Goal: Task Accomplishment & Management: Manage account settings

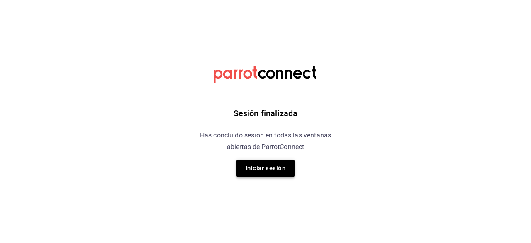
click at [275, 172] on button "Iniciar sesión" at bounding box center [265, 167] width 58 height 17
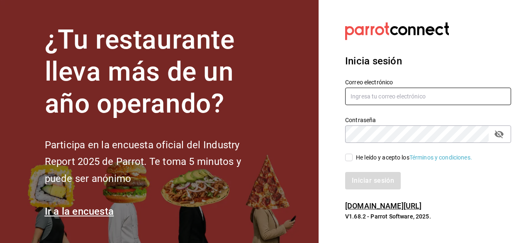
click at [420, 94] on input "text" at bounding box center [428, 95] width 166 height 17
type input "[EMAIL_ADDRESS][DOMAIN_NAME]"
click at [350, 156] on input "He leído y acepto los Términos y condiciones." at bounding box center [348, 156] width 7 height 7
checkbox input "true"
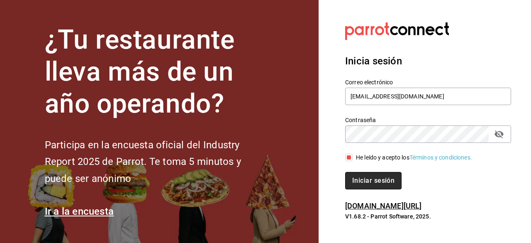
click at [359, 179] on button "Iniciar sesión" at bounding box center [373, 180] width 56 height 17
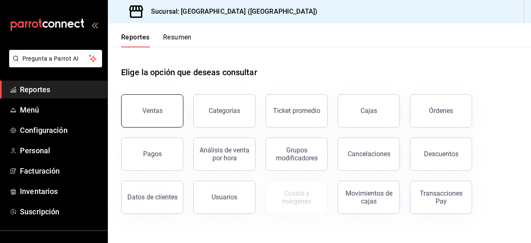
click at [131, 112] on button "Ventas" at bounding box center [152, 110] width 62 height 33
